Goal: Information Seeking & Learning: Learn about a topic

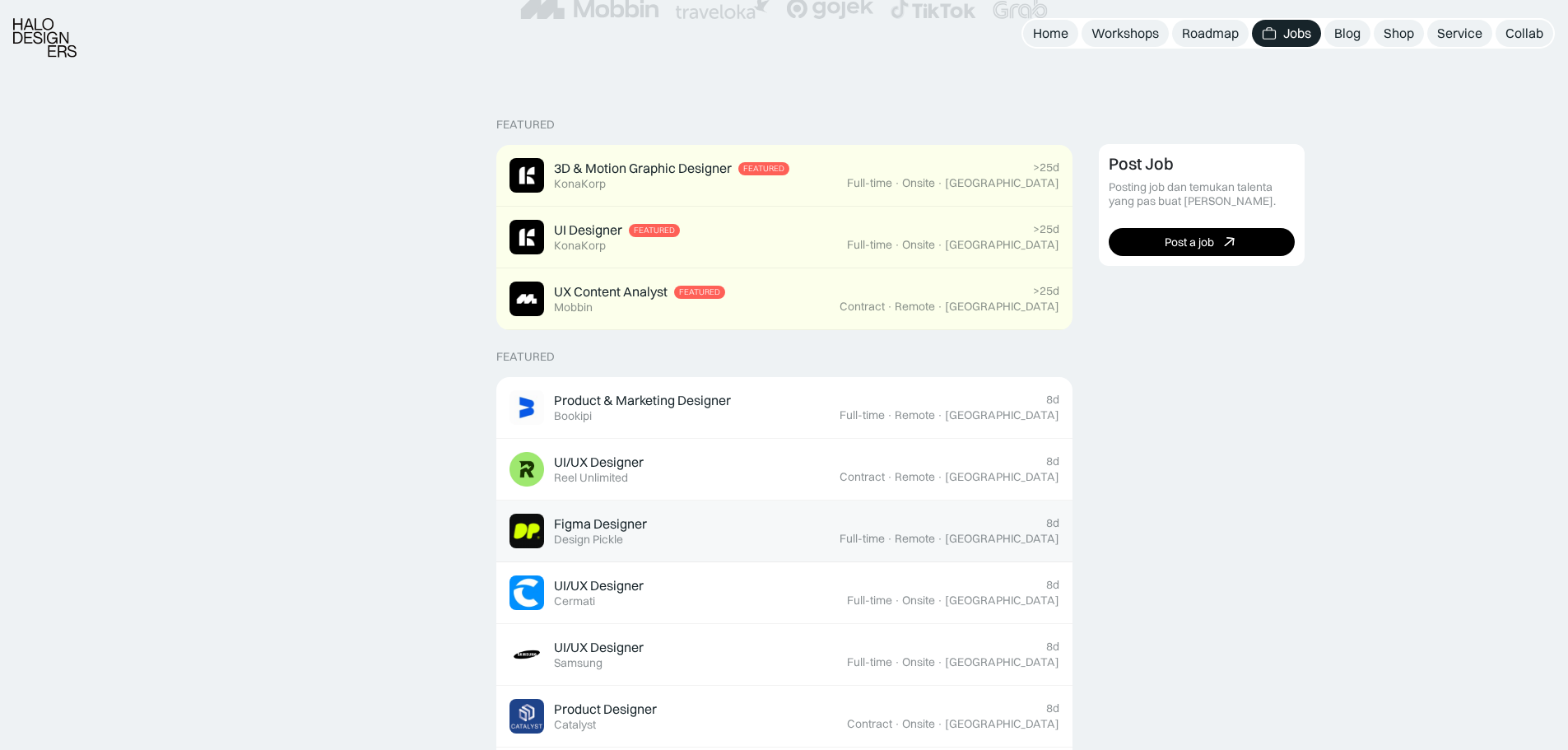
scroll to position [439, 0]
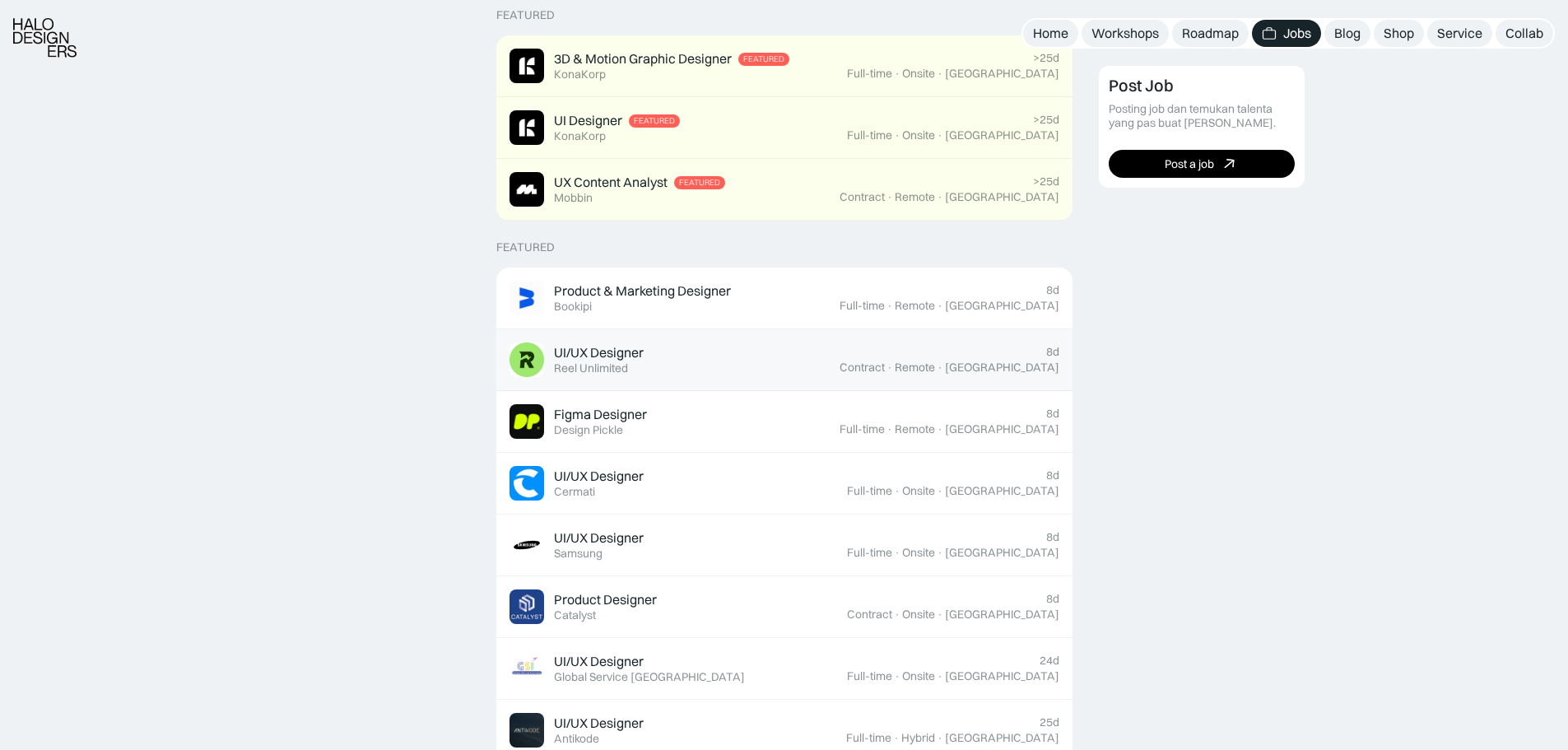
click at [769, 369] on div "UI/UX Designer Featured Reel Unlimited" at bounding box center [675, 360] width 330 height 35
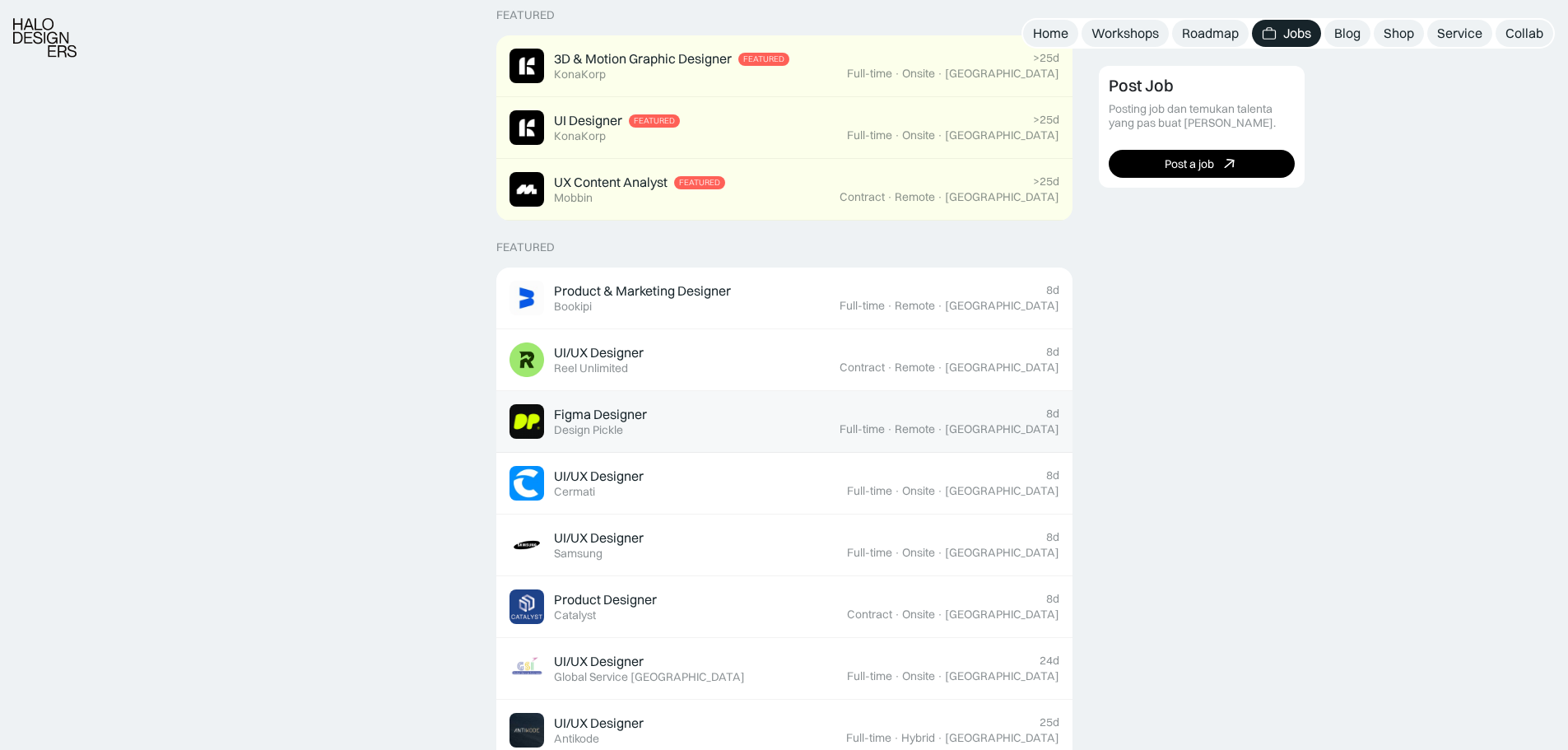
scroll to position [549, 0]
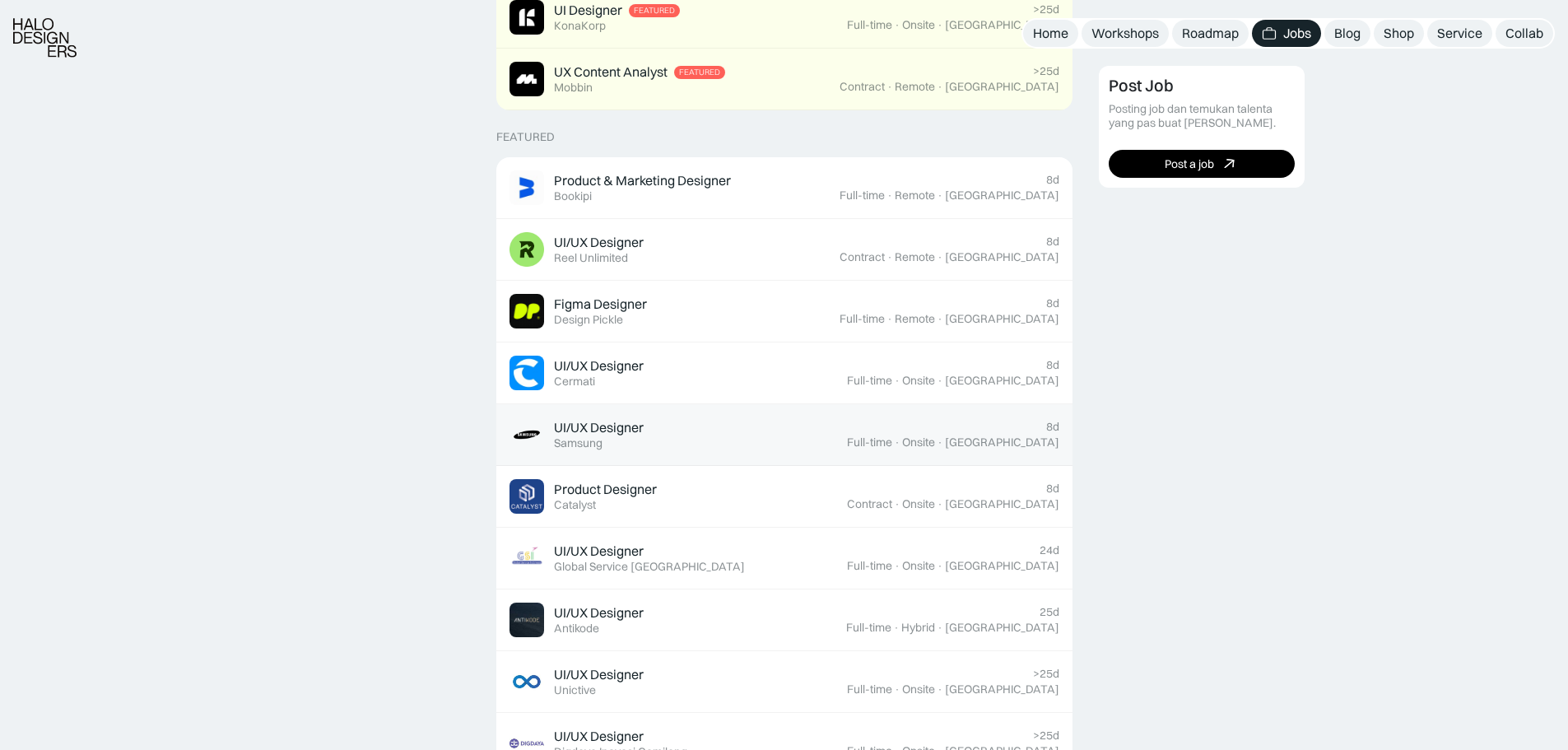
click at [685, 423] on div "UI/UX Designer Featured Samsung" at bounding box center [678, 435] width 338 height 35
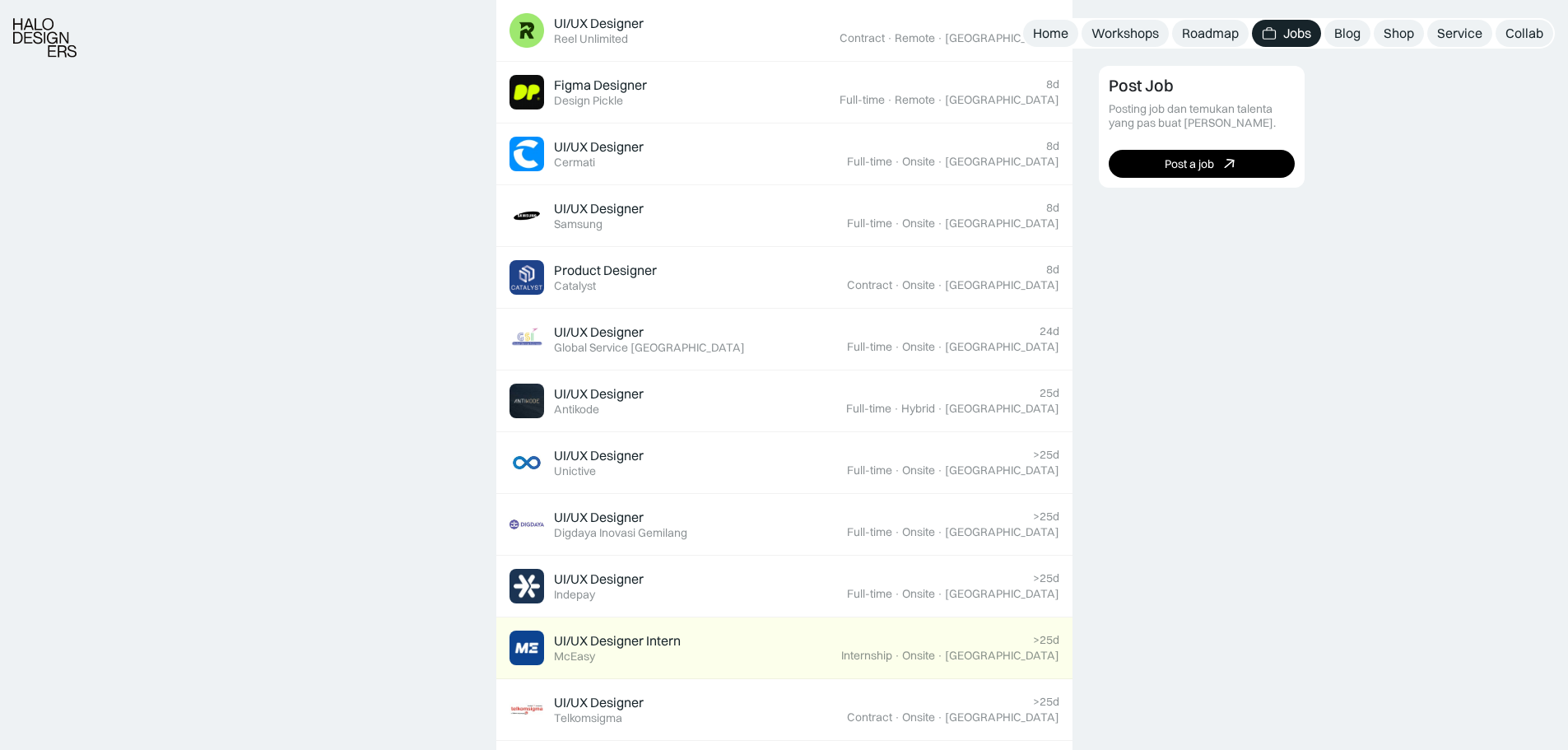
scroll to position [878, 0]
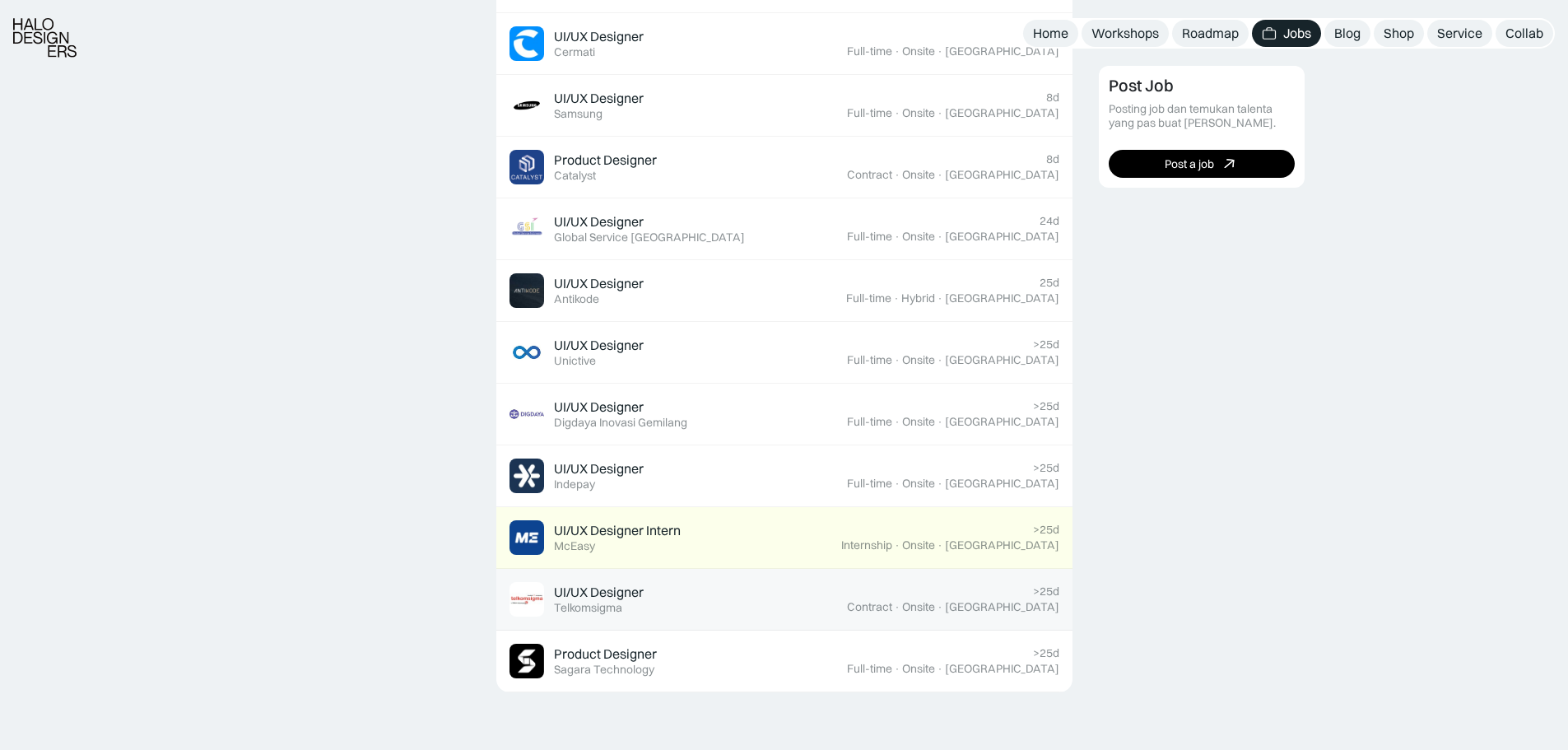
click at [598, 590] on div "UI/UX Designer" at bounding box center [599, 593] width 90 height 17
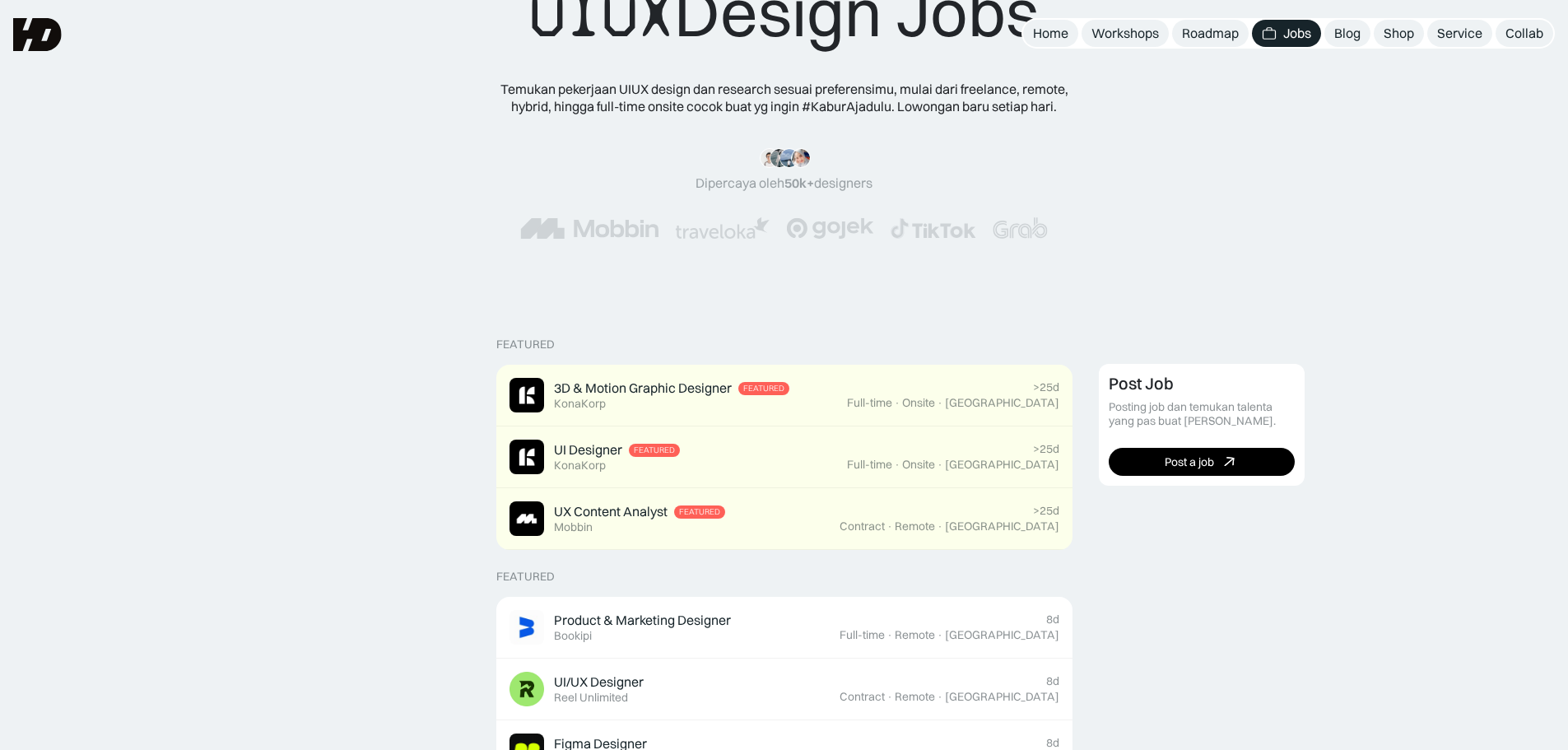
scroll to position [0, 0]
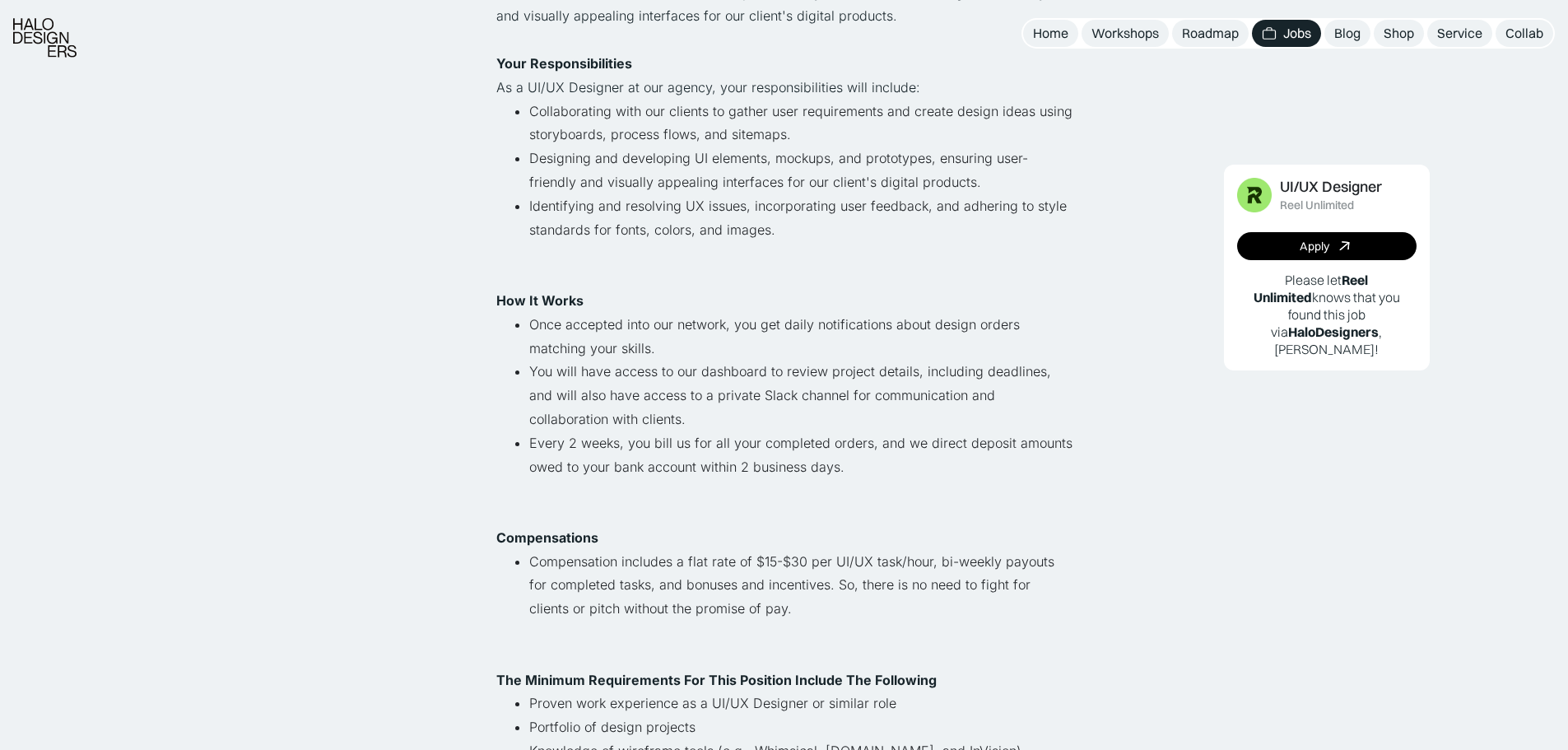
scroll to position [549, 0]
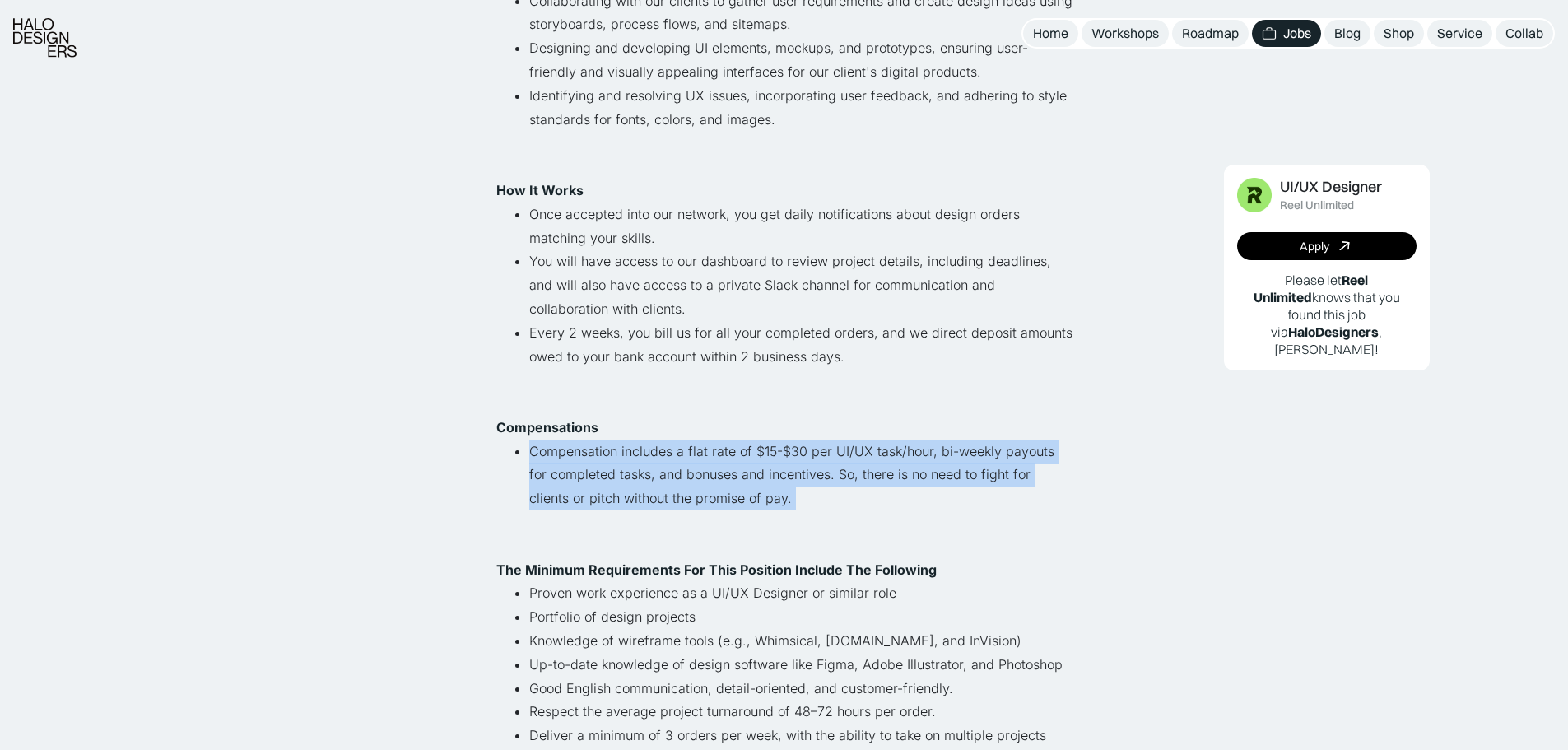
drag, startPoint x: 523, startPoint y: 451, endPoint x: 681, endPoint y: 517, distance: 171.2
click at [682, 517] on ul "Compensation includes a flat rate of $15-$30 per UI/UX task/hour, bi-weekly pay…" at bounding box center [785, 487] width 576 height 94
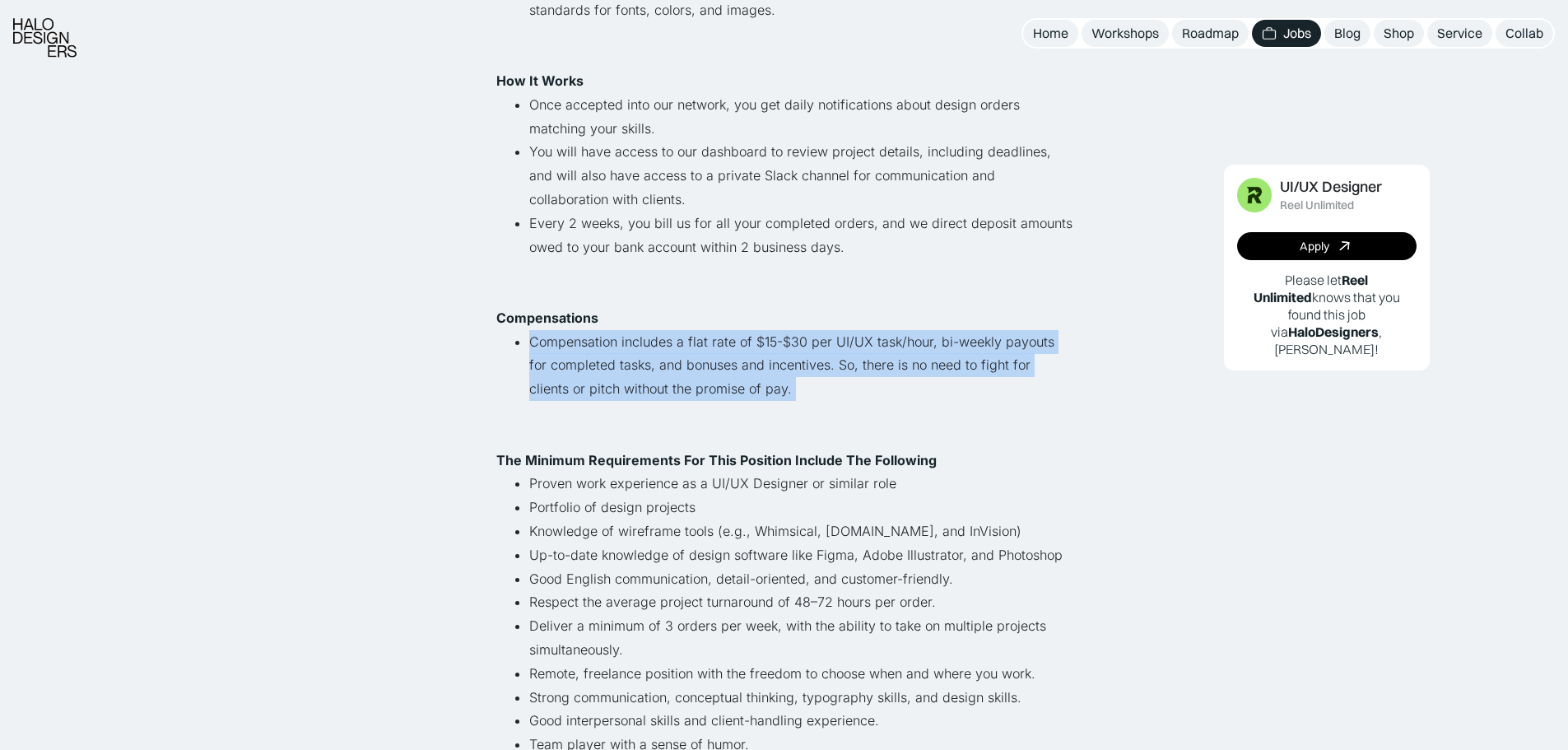
scroll to position [768, 0]
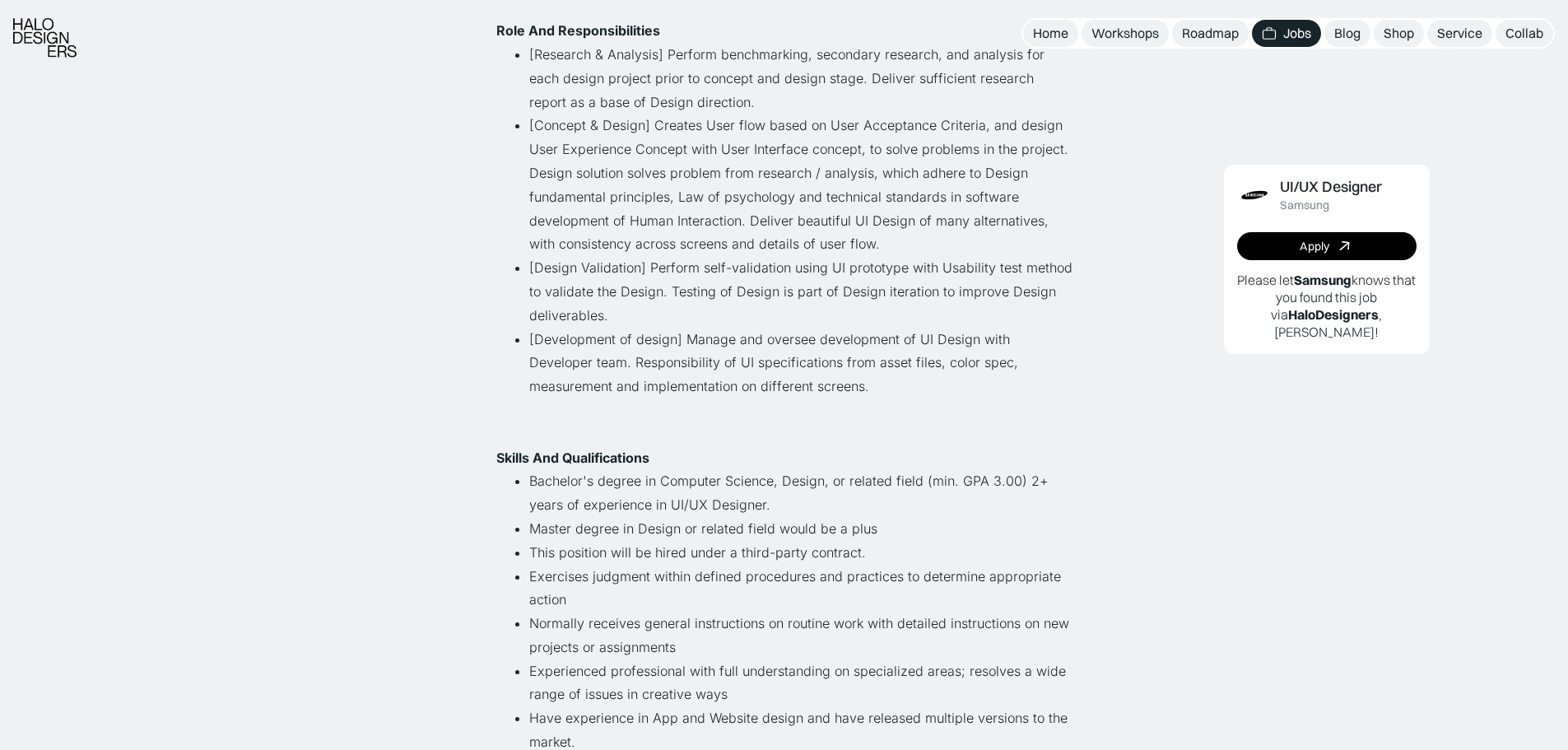
scroll to position [439, 0]
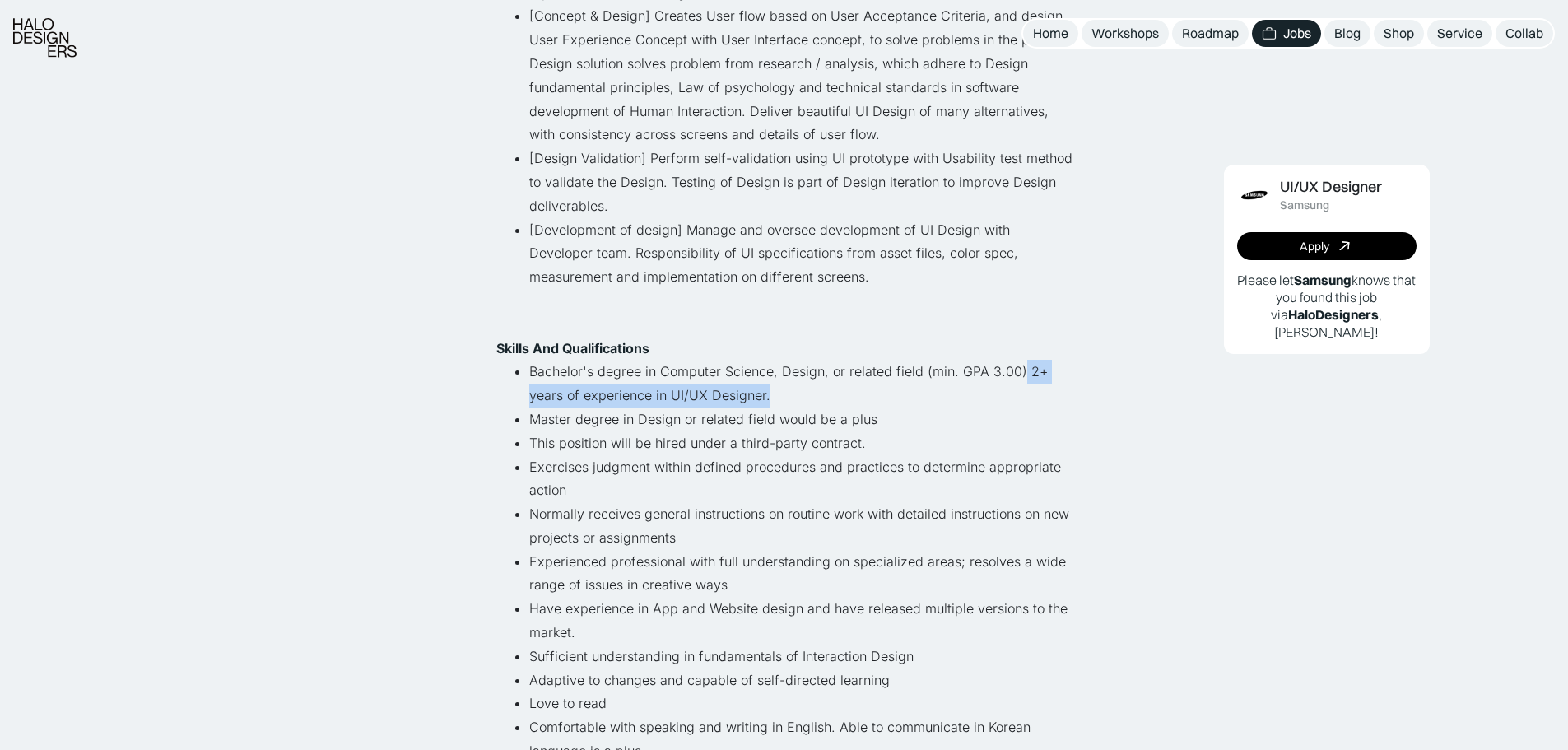
drag, startPoint x: 1019, startPoint y: 366, endPoint x: 770, endPoint y: 399, distance: 251.2
click at [770, 399] on li "Bachelor's degree in Computer Science, Design, or related field (min. GPA 3.00)…" at bounding box center [801, 383] width 543 height 48
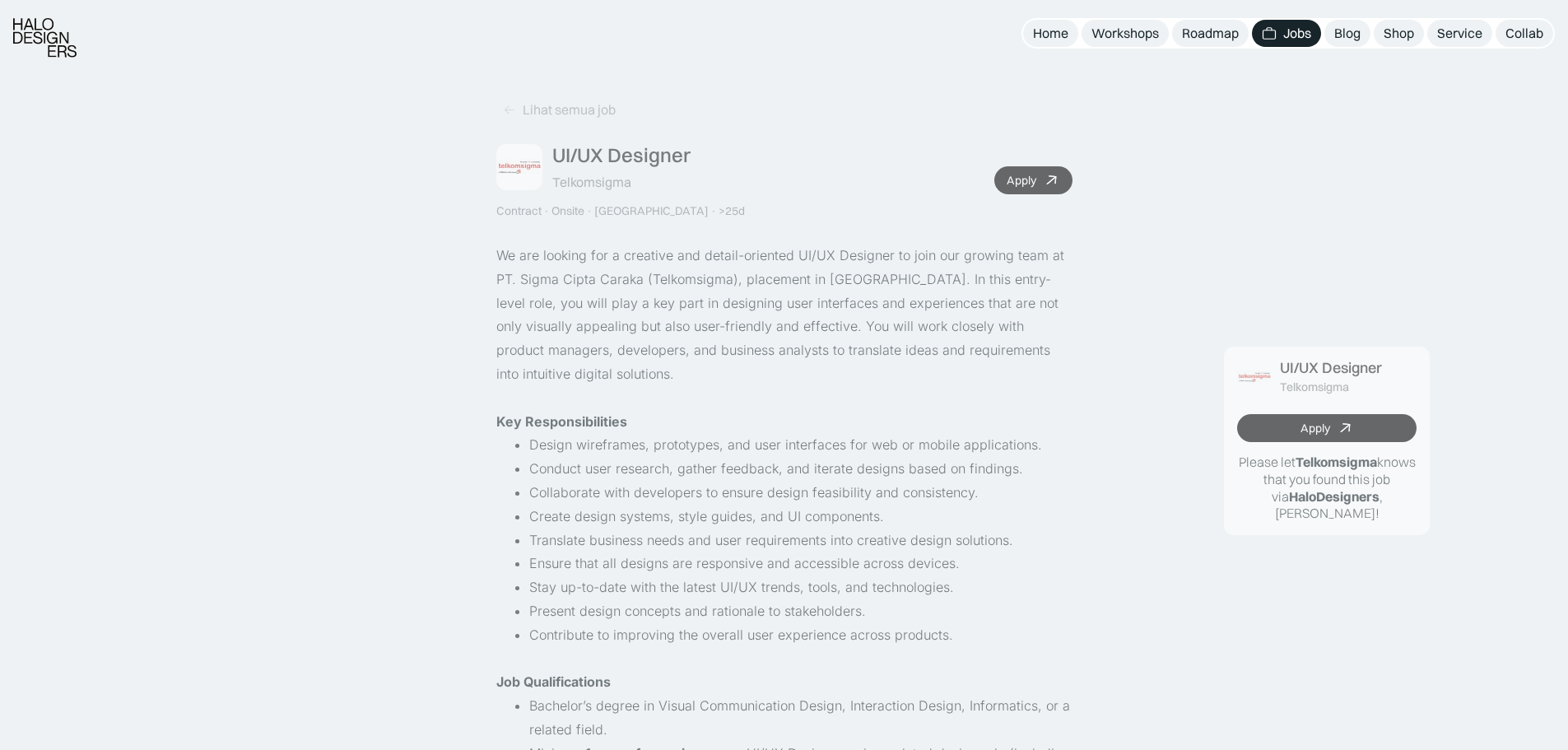
scroll to position [109, 0]
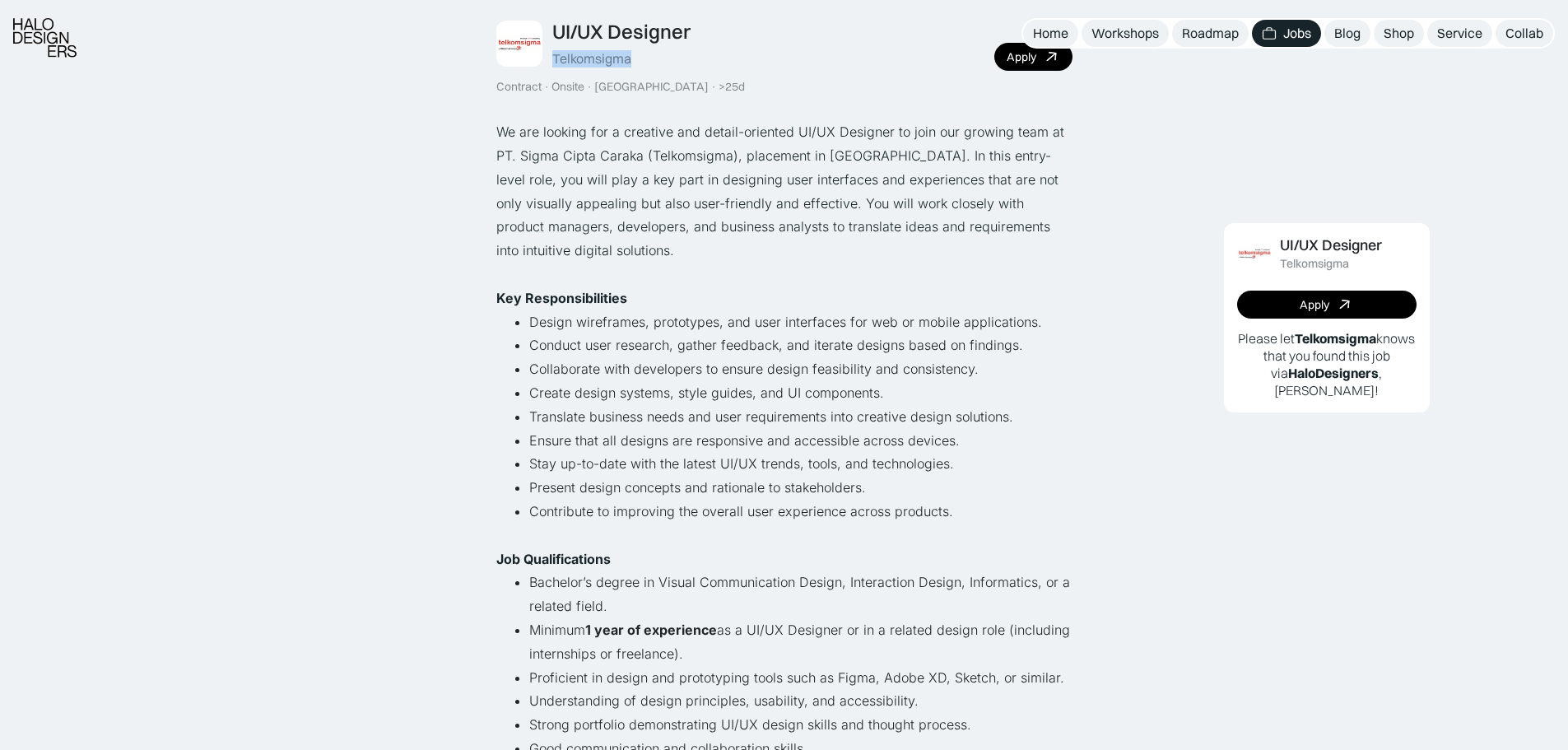
drag, startPoint x: 569, startPoint y: 68, endPoint x: 632, endPoint y: 69, distance: 63.0
click at [632, 69] on div "UI/UX Designer Telkomsigma Contract · Onsite · Yogyakarta · >25d" at bounding box center [621, 57] width 249 height 74
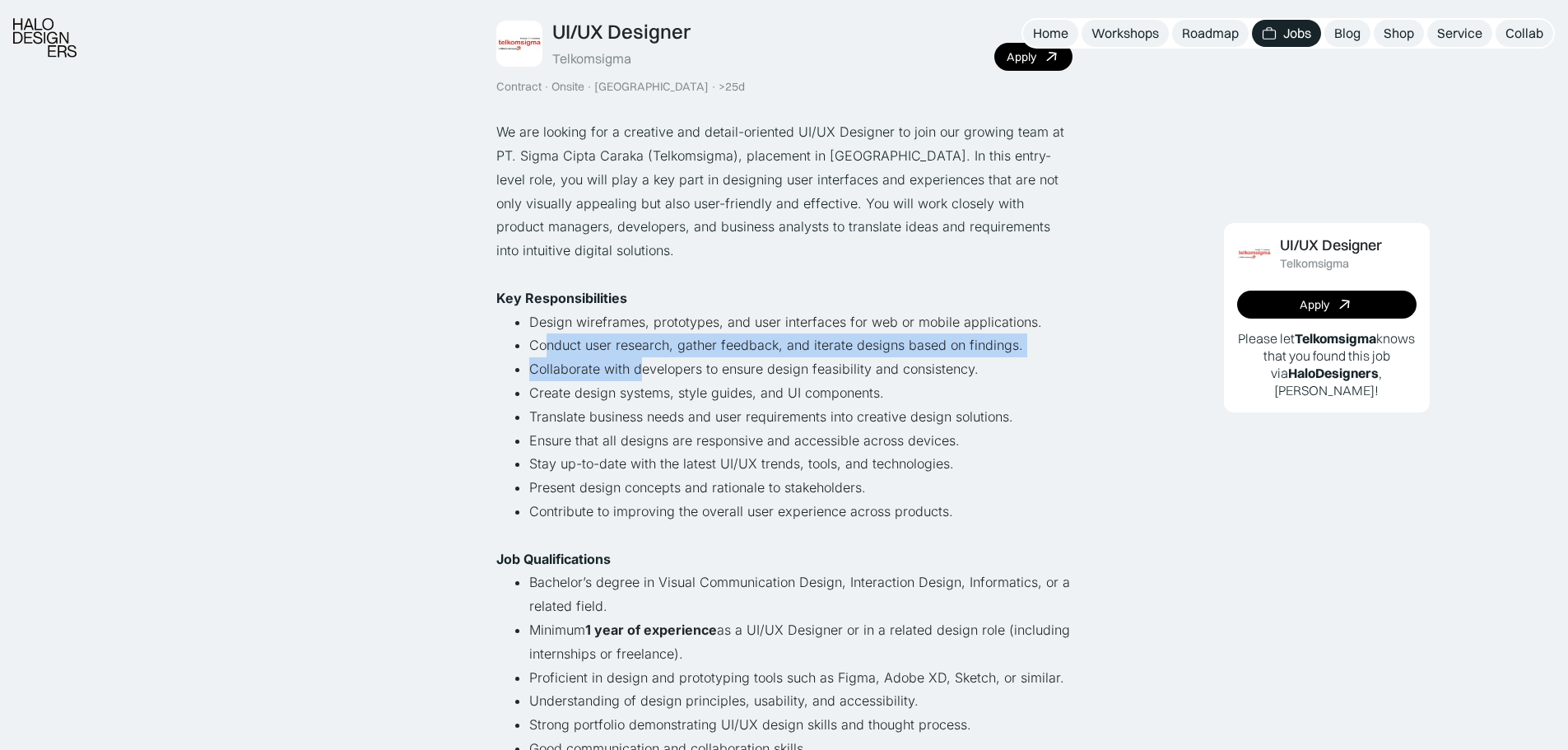
drag, startPoint x: 549, startPoint y: 339, endPoint x: 642, endPoint y: 368, distance: 97.4
click at [642, 368] on ul "Design wireframes, prototypes, and user interfaces for web or mobile applicatio…" at bounding box center [785, 416] width 576 height 213
